Goal: Task Accomplishment & Management: Manage account settings

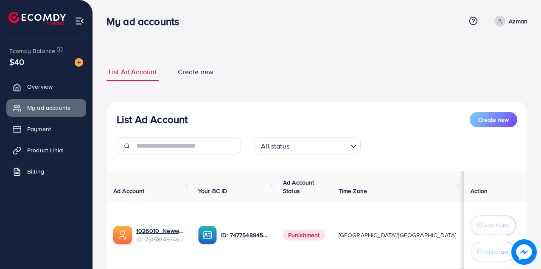
scroll to position [127, 0]
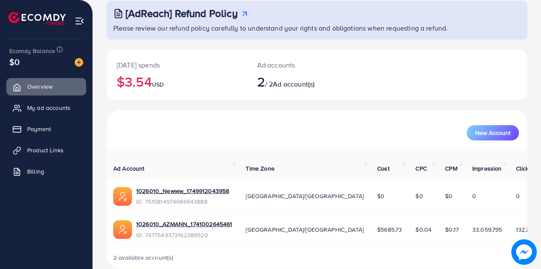
scroll to position [56, 0]
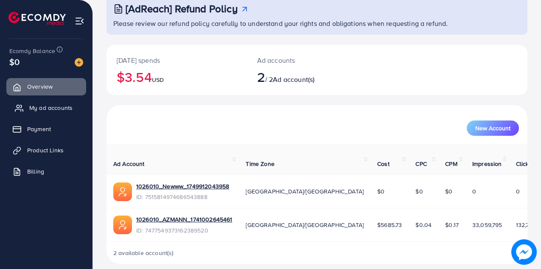
click at [41, 109] on span "My ad accounts" at bounding box center [50, 108] width 43 height 8
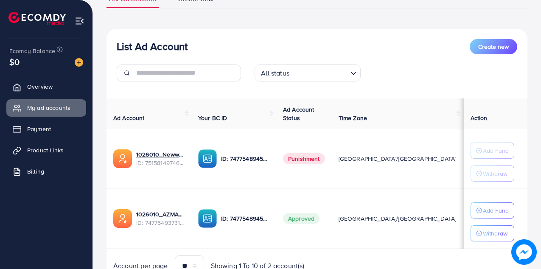
scroll to position [114, 0]
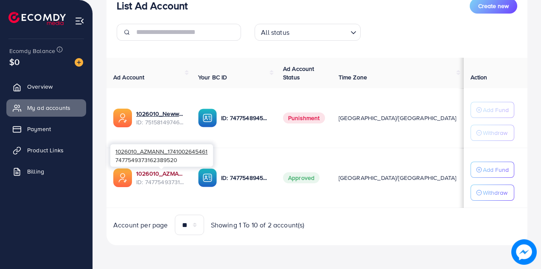
click at [163, 174] on link "1026010_AZMANN_1741002645461" at bounding box center [160, 173] width 48 height 8
